Goal: Complete application form

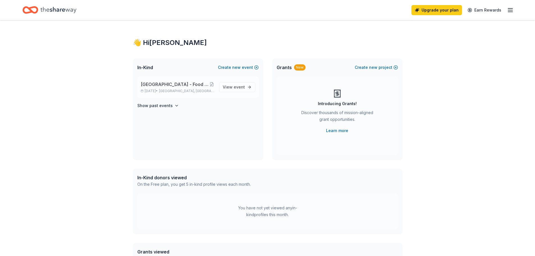
click at [208, 88] on div "[GEOGRAPHIC_DATA] - Food Pantry & Clothing Closet Silent Auction [DATE] • [GEOG…" at bounding box center [178, 87] width 74 height 12
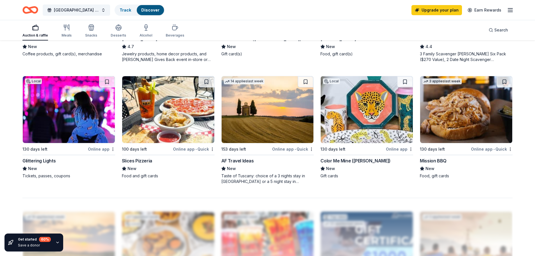
scroll to position [534, 0]
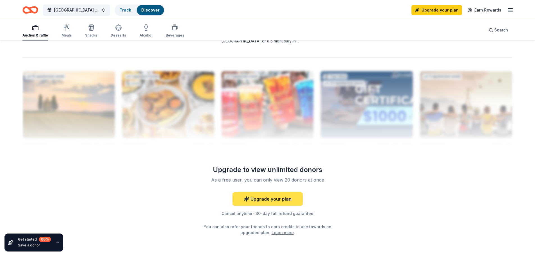
click at [271, 194] on link "Upgrade your plan" at bounding box center [268, 198] width 70 height 13
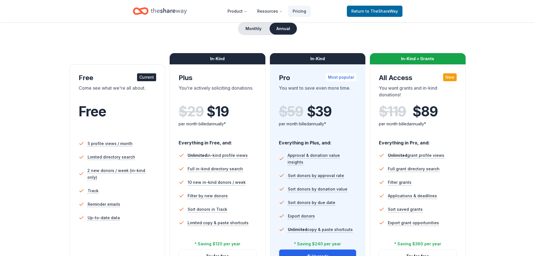
scroll to position [168, 0]
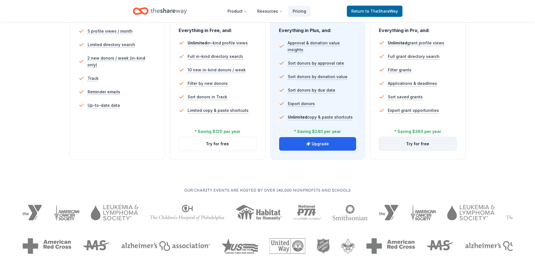
click at [420, 141] on button "Try for free" at bounding box center [417, 143] width 77 height 13
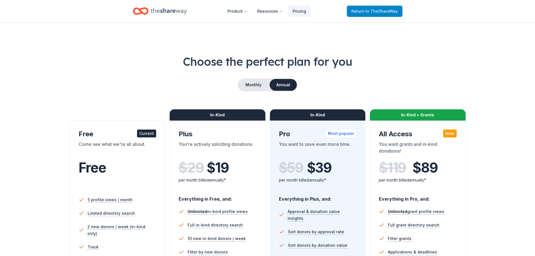
click at [364, 16] on link "Return to TheShareWay" at bounding box center [375, 11] width 56 height 11
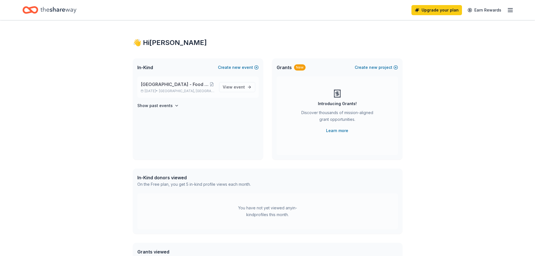
click at [188, 94] on div "Whitney Elementary School - Food Pantry & Clothing Closet Silent Auction Feb 23…" at bounding box center [197, 86] width 121 height 21
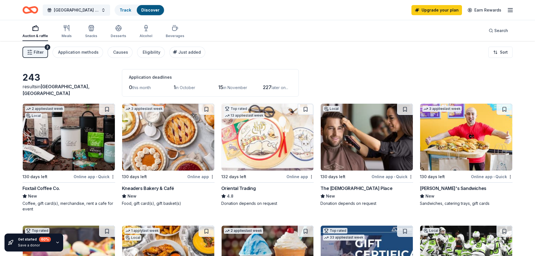
click at [192, 159] on img at bounding box center [168, 137] width 92 height 67
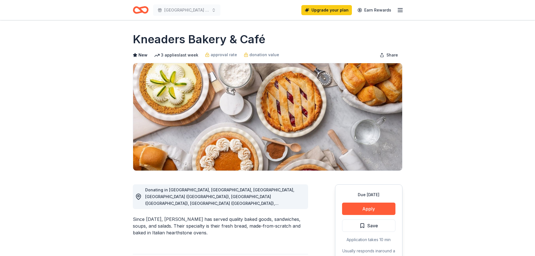
scroll to position [84, 0]
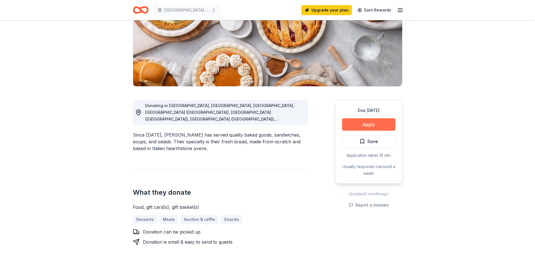
click at [383, 129] on button "Apply" at bounding box center [368, 124] width 53 height 12
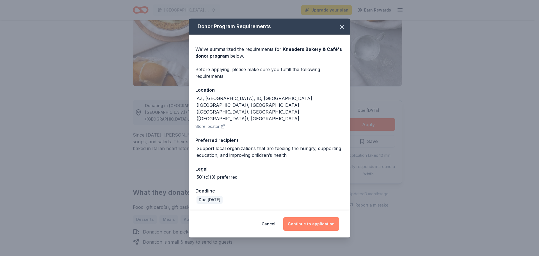
click at [315, 217] on button "Continue to application" at bounding box center [311, 223] width 56 height 13
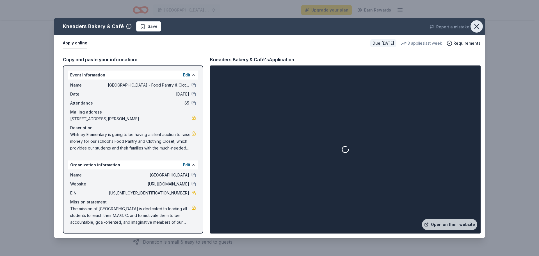
click at [475, 23] on icon "button" at bounding box center [477, 26] width 8 height 8
